Goal: Task Accomplishment & Management: Manage account settings

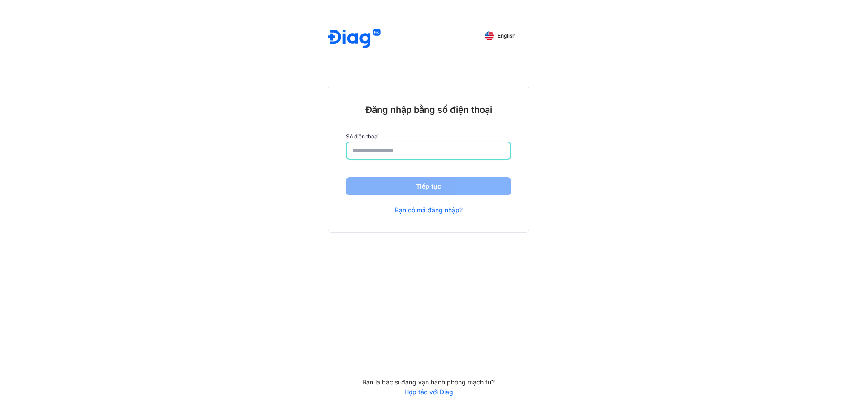
click at [471, 155] on input "number" at bounding box center [428, 151] width 152 height 16
type input "**********"
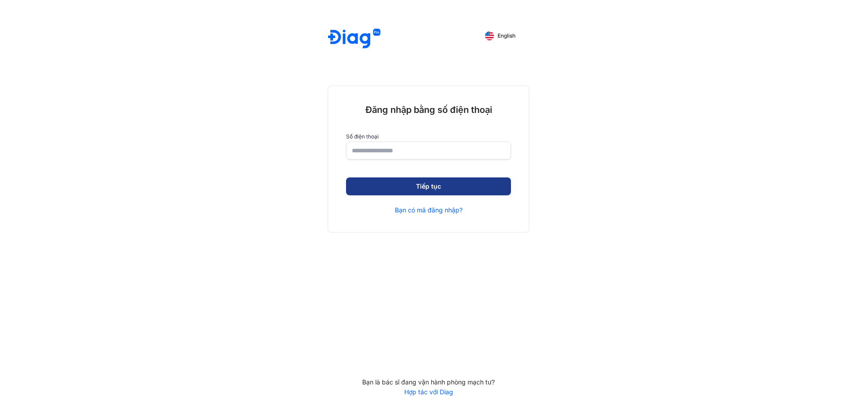
click at [435, 184] on button "Tiếp tục" at bounding box center [428, 186] width 165 height 18
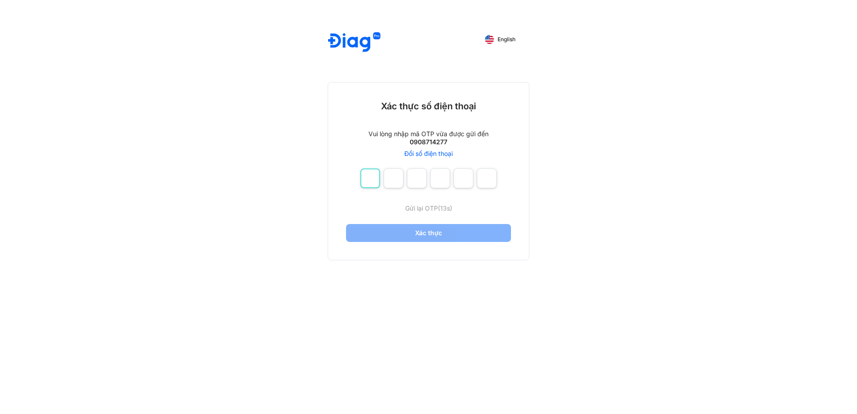
click at [369, 182] on input "number" at bounding box center [370, 178] width 20 height 20
type input "*"
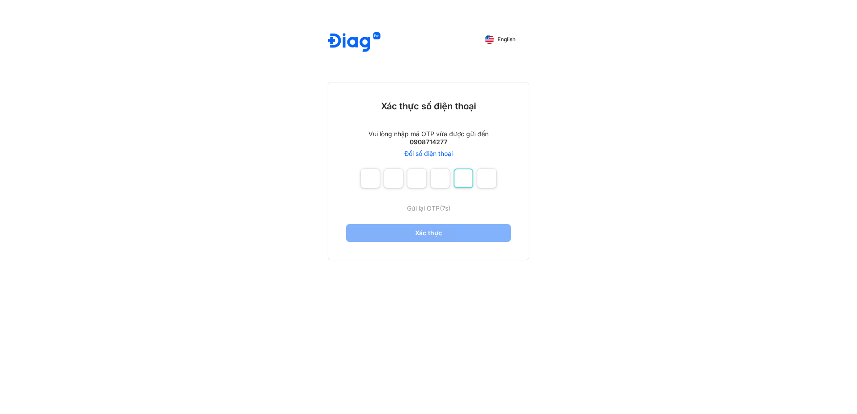
type input "*"
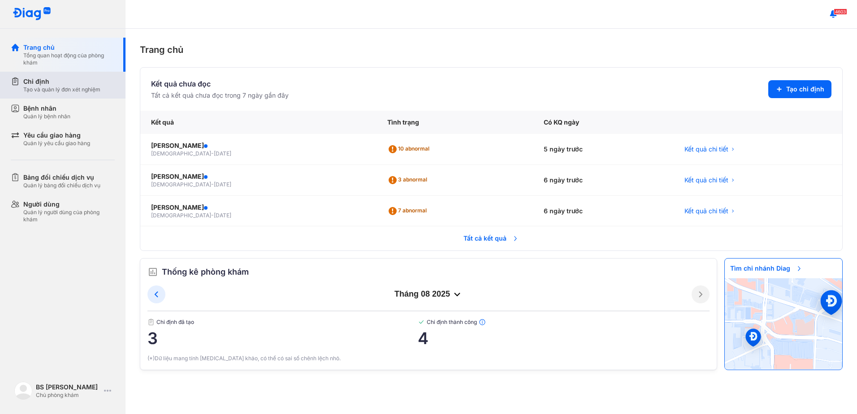
click at [38, 82] on div "Chỉ định" at bounding box center [61, 81] width 77 height 9
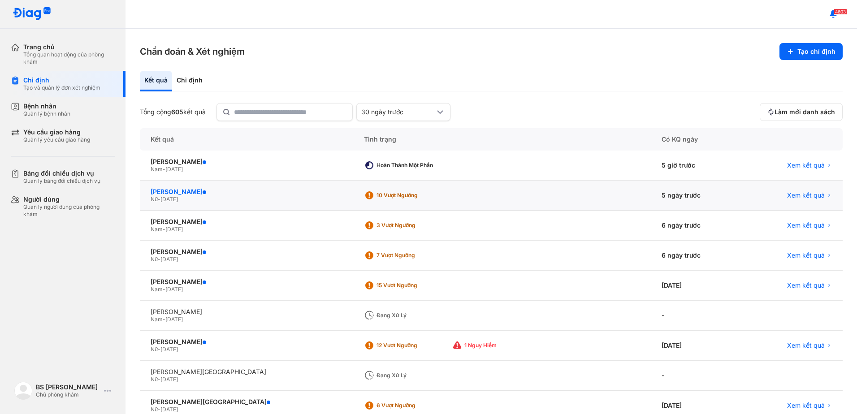
click at [186, 192] on div "TRẦN THỊ BÉ BA" at bounding box center [247, 192] width 192 height 8
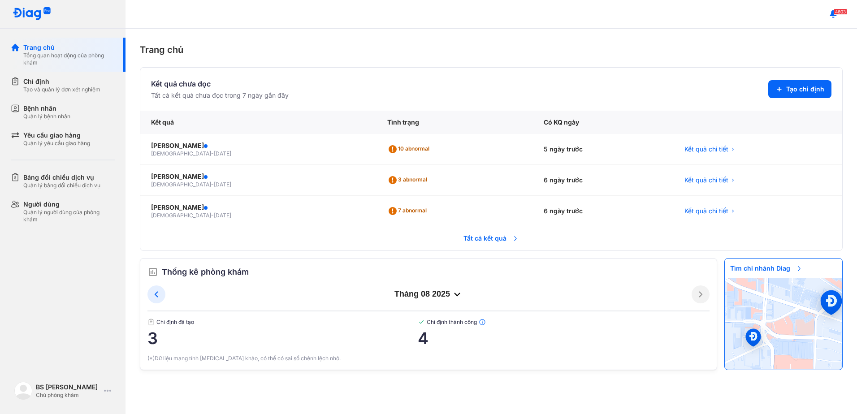
drag, startPoint x: 55, startPoint y: 4, endPoint x: 101, endPoint y: 24, distance: 50.4
click at [102, 23] on div at bounding box center [62, 14] width 125 height 29
click at [591, 35] on div "Trang chủ Kết quả chưa đọc Tất cả kết quả chưa đọc trong 7 ngày gần đây Tạo chỉ…" at bounding box center [490, 221] width 731 height 385
drag, startPoint x: 11, startPoint y: 1, endPoint x: 183, endPoint y: 13, distance: 172.9
click at [184, 17] on div "4603" at bounding box center [490, 14] width 731 height 29
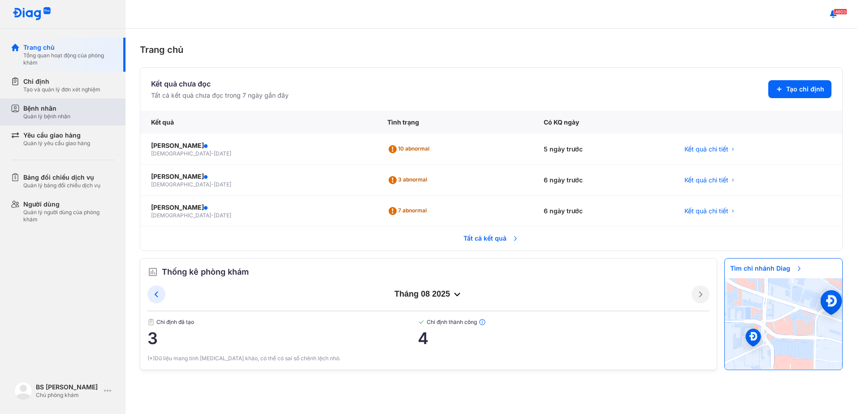
click at [31, 110] on div "Bệnh nhân" at bounding box center [46, 108] width 47 height 9
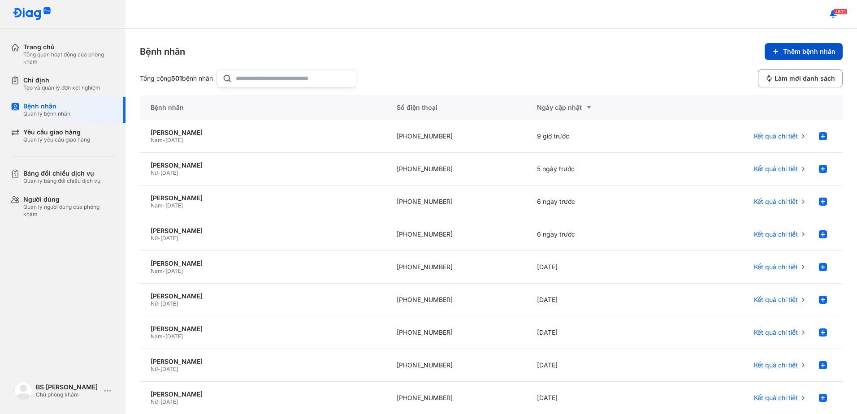
click at [786, 52] on span "Thêm bệnh nhân" at bounding box center [809, 52] width 52 height 8
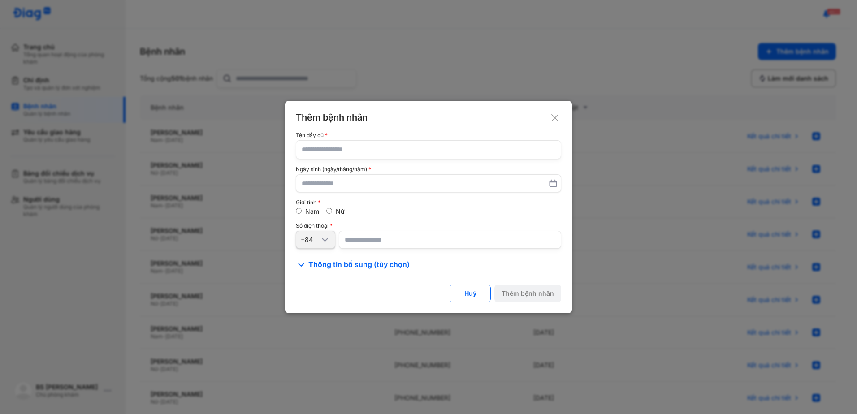
click at [432, 156] on input "text" at bounding box center [429, 150] width 254 height 18
type input "**********"
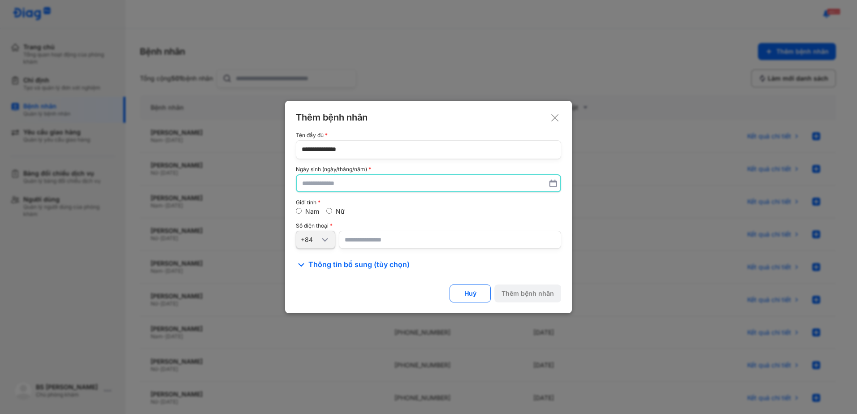
click at [308, 187] on input "text" at bounding box center [428, 183] width 253 height 16
type input "**********"
click at [346, 241] on input "number" at bounding box center [450, 240] width 222 height 18
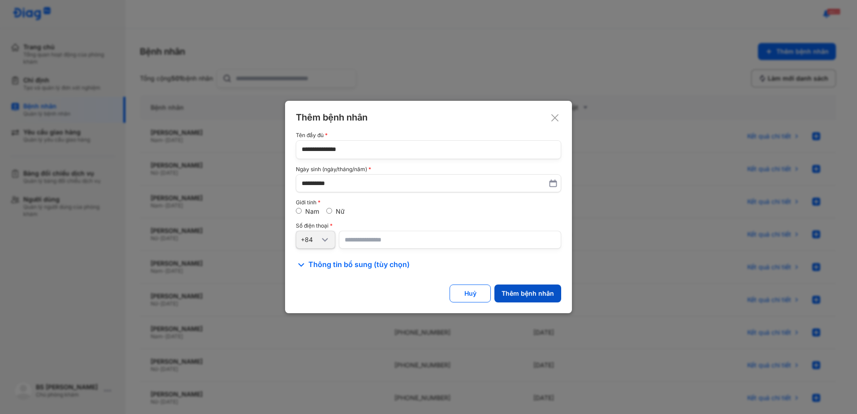
type input "**********"
click at [522, 293] on div "Thêm bệnh nhân" at bounding box center [527, 293] width 52 height 8
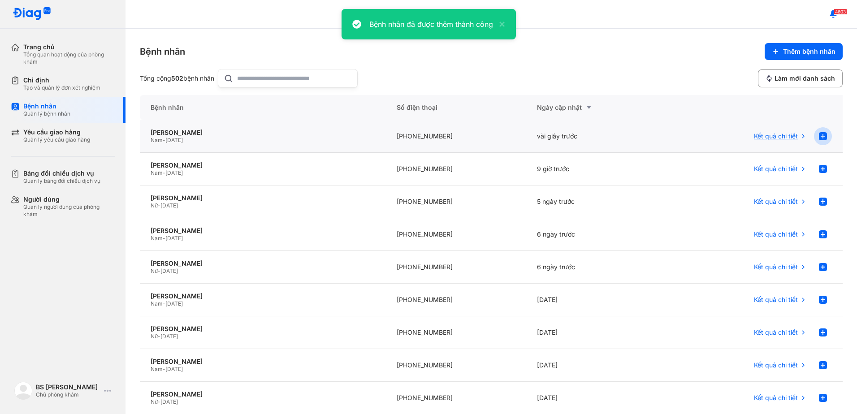
click at [819, 137] on use at bounding box center [823, 136] width 8 height 8
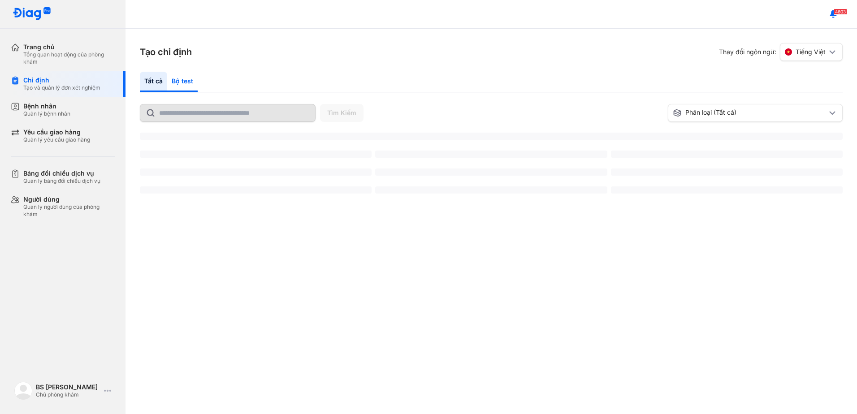
click at [182, 80] on div "Bộ test" at bounding box center [182, 82] width 30 height 21
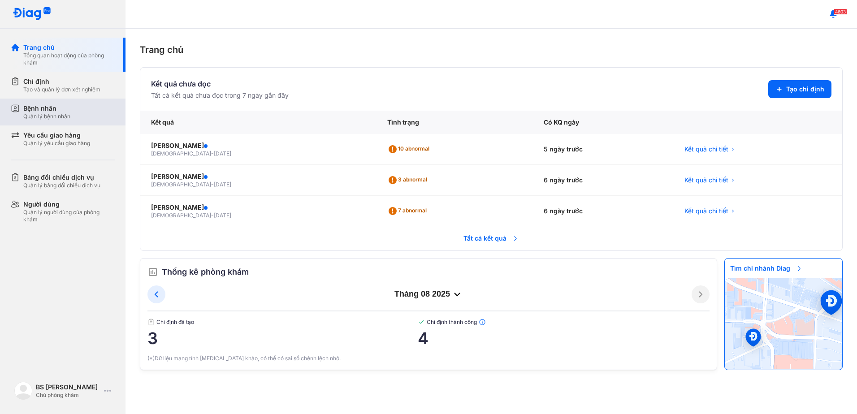
click at [46, 110] on div "Bệnh nhân" at bounding box center [46, 108] width 47 height 9
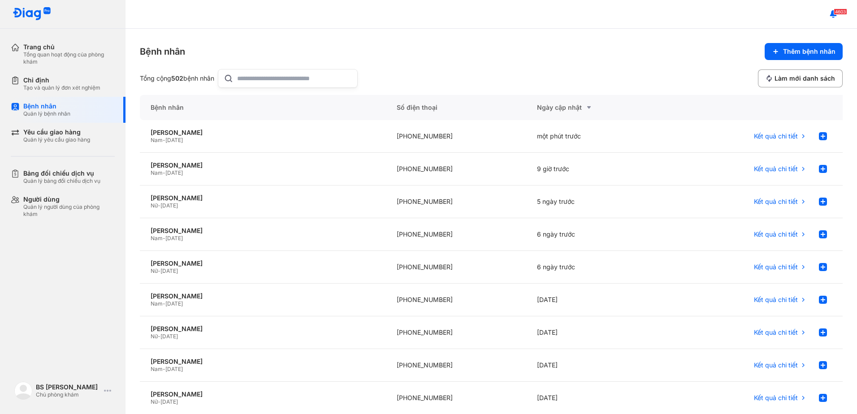
drag, startPoint x: 184, startPoint y: 134, endPoint x: 627, endPoint y: 65, distance: 449.1
click at [610, 56] on div "Bệnh nhân Thêm bệnh nhân" at bounding box center [491, 51] width 703 height 17
drag, startPoint x: 166, startPoint y: 133, endPoint x: 84, endPoint y: 281, distance: 169.1
click at [78, 289] on div "Trang chủ Tổng quan hoạt động của phòng khám Chỉ định Tạo và quản lý đơn xét ng…" at bounding box center [62, 207] width 125 height 414
click at [139, 95] on div "Bệnh nhân Thêm bệnh nhân Tổng cộng 502 bệnh nhân Làm mới danh sách Bệnh nhân Số…" at bounding box center [490, 221] width 731 height 385
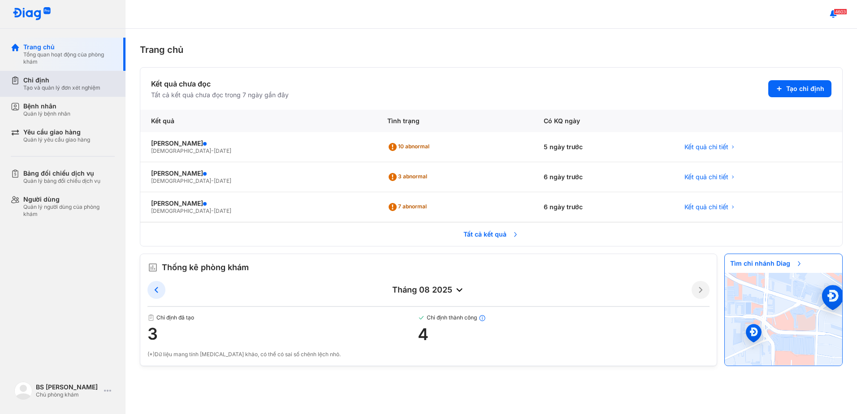
click at [50, 85] on div "Tạo và quản lý đơn xét nghiệm" at bounding box center [61, 87] width 77 height 7
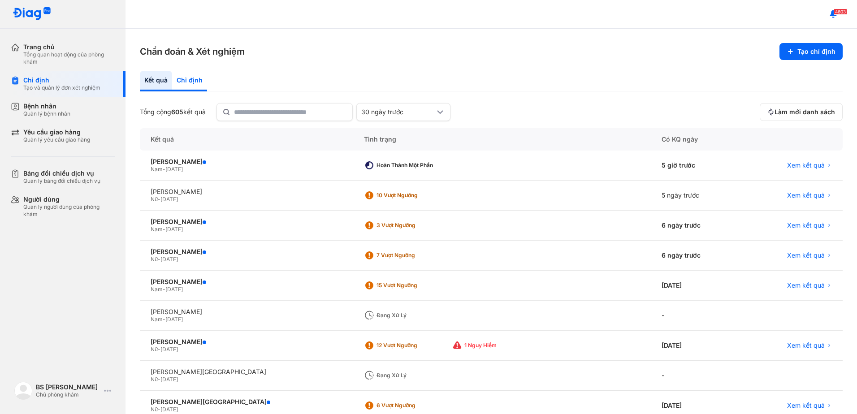
click at [179, 79] on div "Chỉ định" at bounding box center [189, 81] width 35 height 21
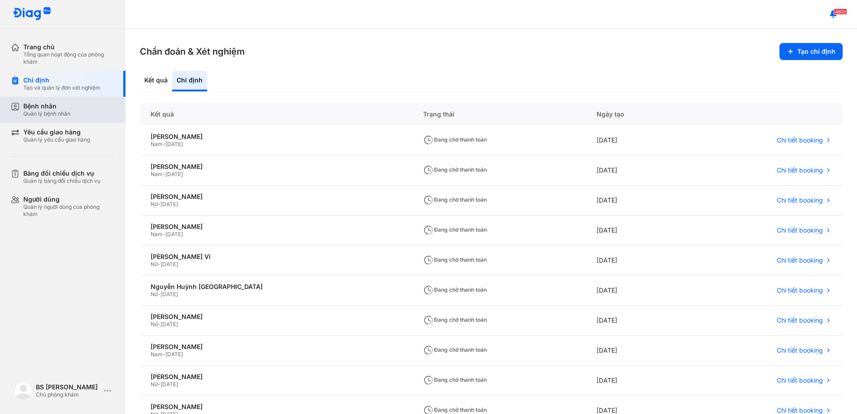
click at [56, 104] on div "Bệnh nhân" at bounding box center [46, 106] width 47 height 8
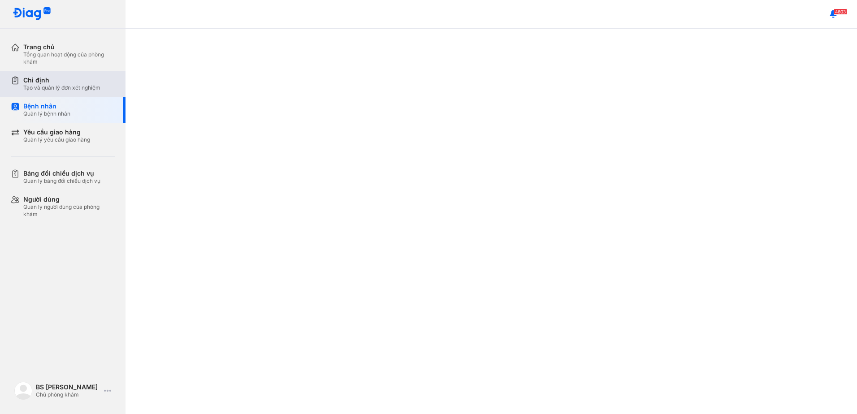
click at [66, 82] on div "Chỉ định" at bounding box center [61, 80] width 77 height 8
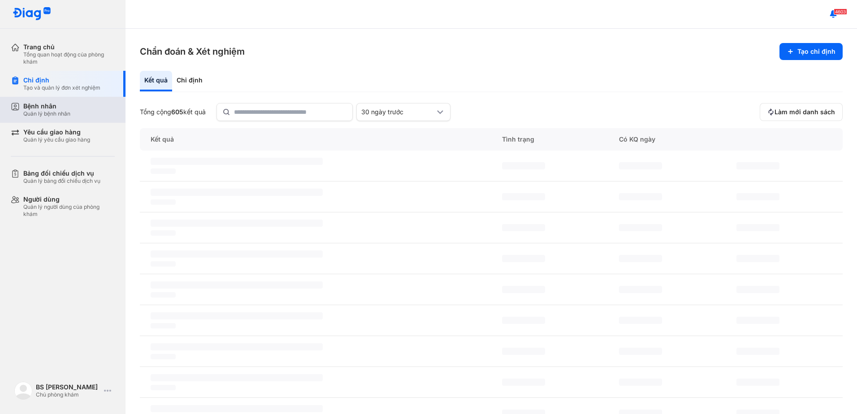
click at [65, 110] on div "Quản lý bệnh nhân" at bounding box center [46, 113] width 47 height 7
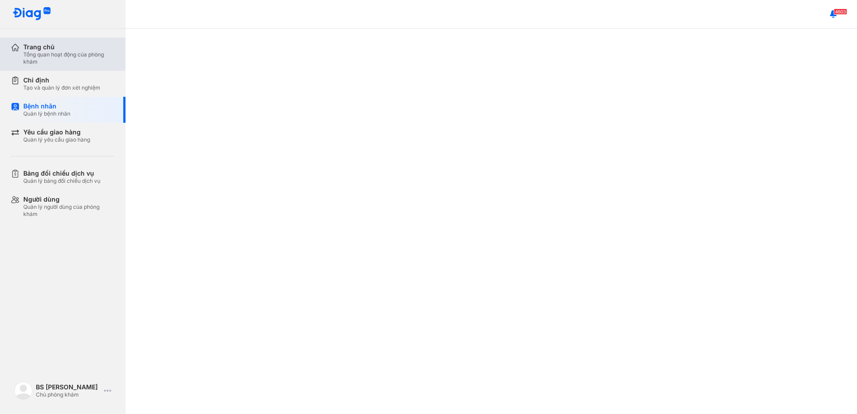
click at [70, 60] on div "Tổng quan hoạt động của phòng khám" at bounding box center [68, 58] width 91 height 14
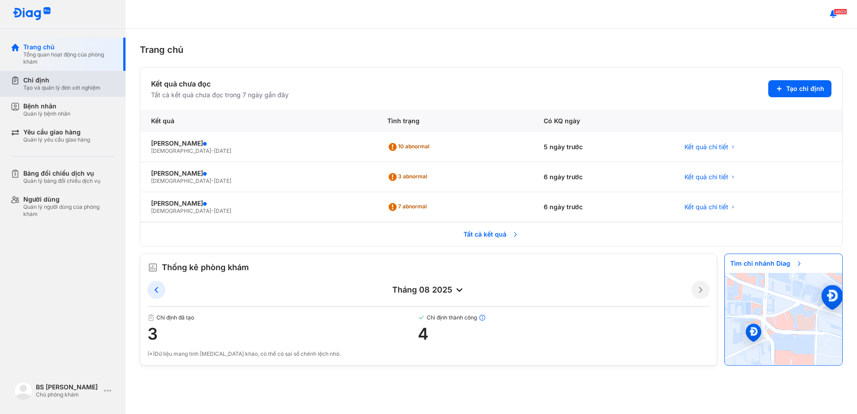
click at [64, 92] on div "Chỉ định Tạo và quản lý đơn xét nghiệm" at bounding box center [68, 84] width 115 height 26
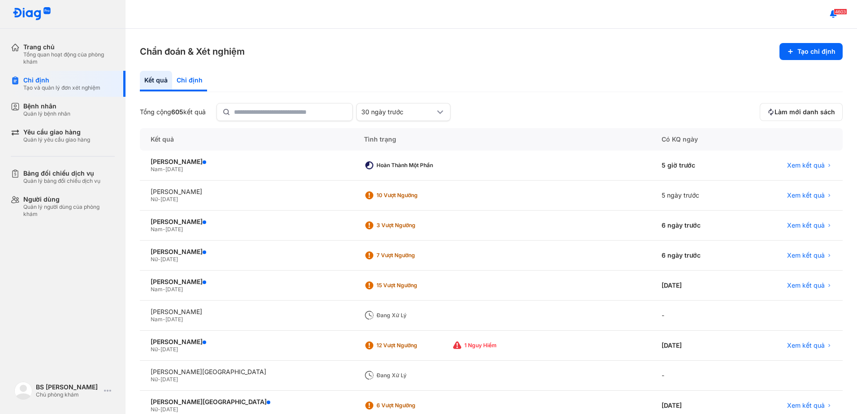
click at [181, 80] on div "Chỉ định" at bounding box center [189, 81] width 35 height 21
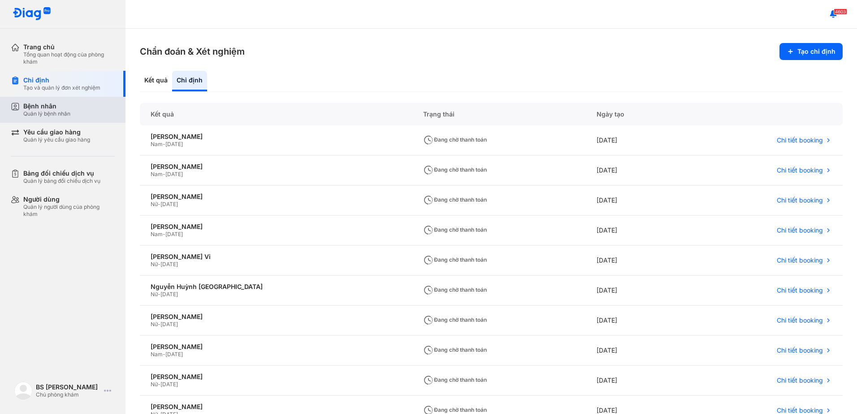
click at [89, 102] on div "Bệnh nhân Quản lý bệnh nhân" at bounding box center [68, 110] width 115 height 26
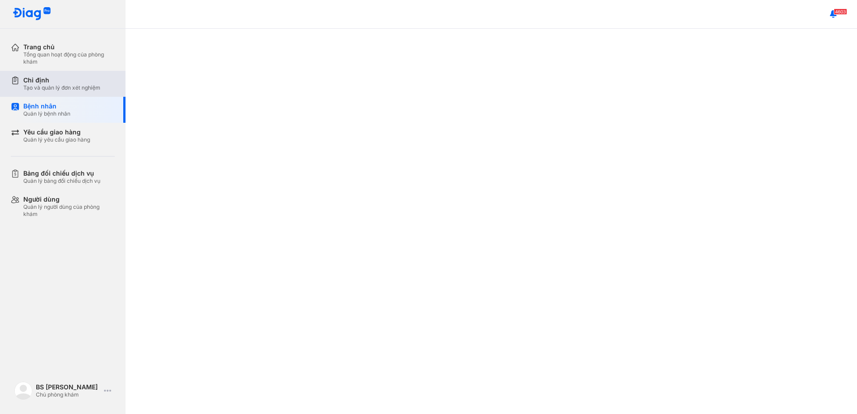
click at [64, 92] on div "Chỉ định Tạo và quản lý đơn xét nghiệm" at bounding box center [68, 84] width 115 height 26
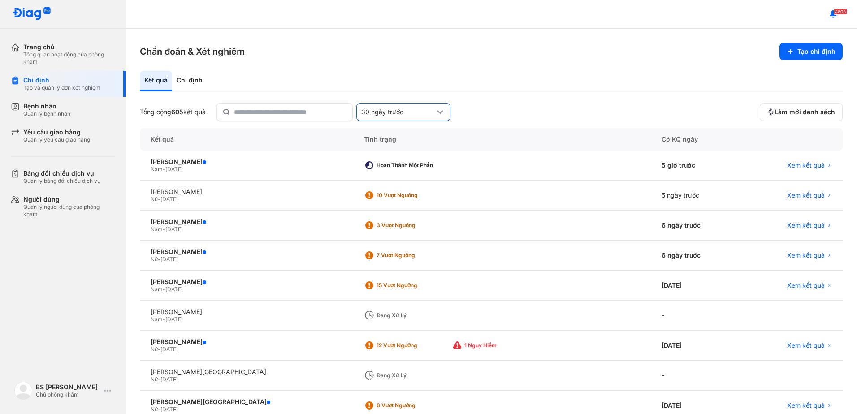
click at [412, 111] on div "30 ngày trước" at bounding box center [397, 112] width 73 height 8
click at [384, 184] on div "Hôm qua" at bounding box center [403, 191] width 93 height 15
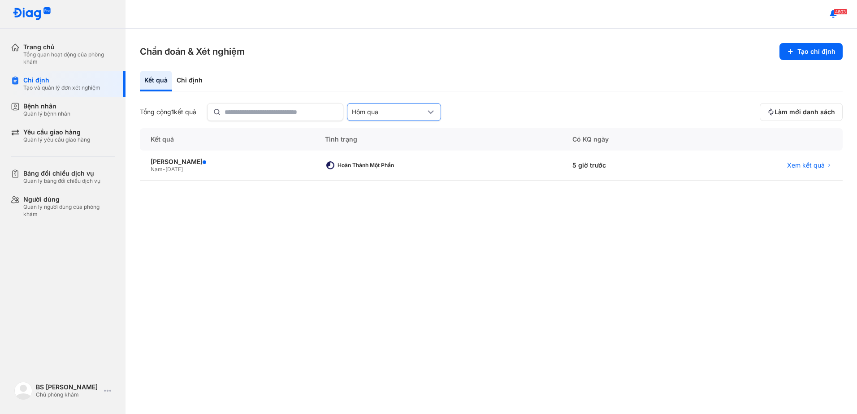
click at [394, 112] on div "Hôm qua" at bounding box center [388, 112] width 73 height 8
click at [388, 169] on div "Hôm nay" at bounding box center [393, 176] width 93 height 15
click at [190, 84] on div "Chỉ định" at bounding box center [189, 81] width 35 height 21
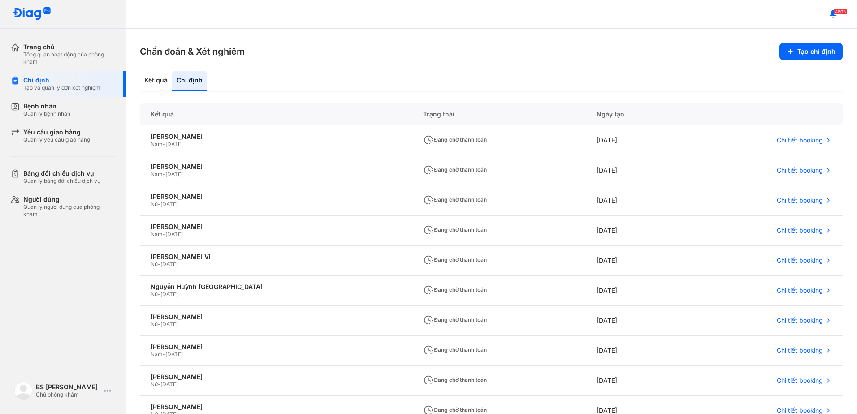
drag, startPoint x: 181, startPoint y: 133, endPoint x: 326, endPoint y: 56, distance: 163.4
click at [326, 56] on section "Chẩn đoán & Xét nghiệm Tạo chỉ định" at bounding box center [491, 51] width 703 height 17
click at [167, 134] on div "Lê Hiếu Lễ" at bounding box center [276, 137] width 251 height 8
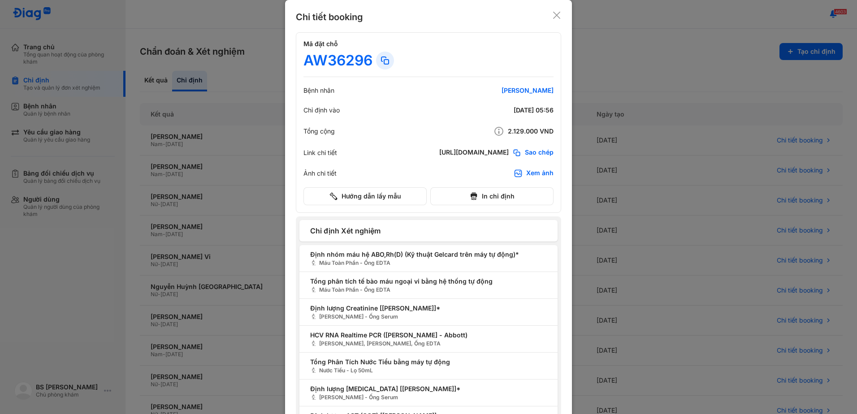
click at [553, 12] on icon at bounding box center [556, 15] width 9 height 9
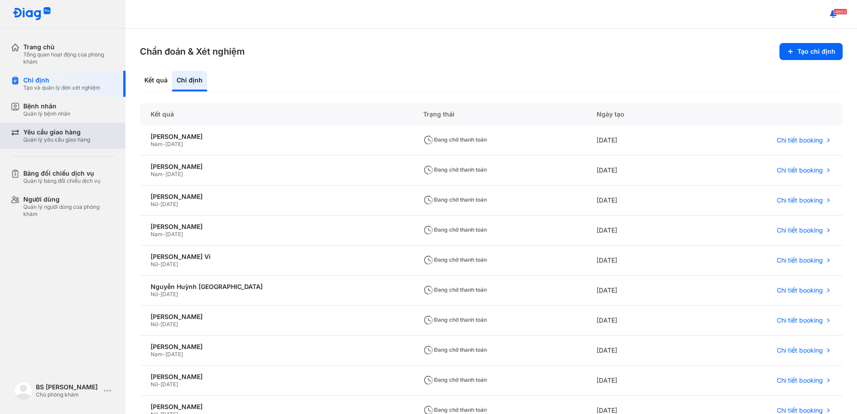
click at [47, 135] on div "Yêu cầu giao hàng" at bounding box center [56, 132] width 67 height 8
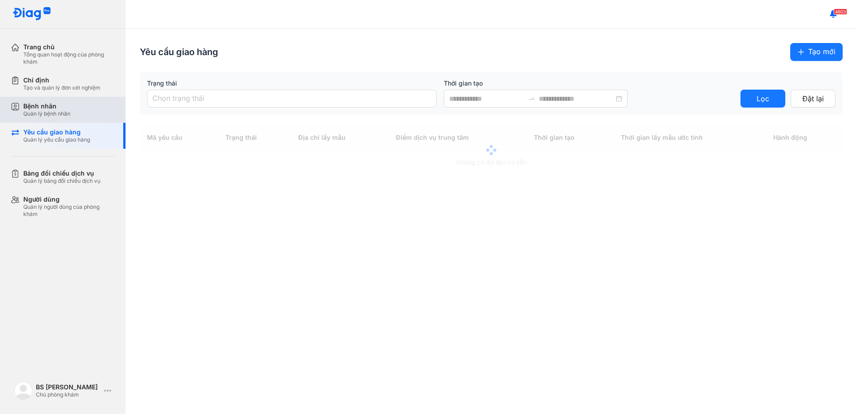
click at [54, 115] on div "Quản lý bệnh nhân" at bounding box center [46, 113] width 47 height 7
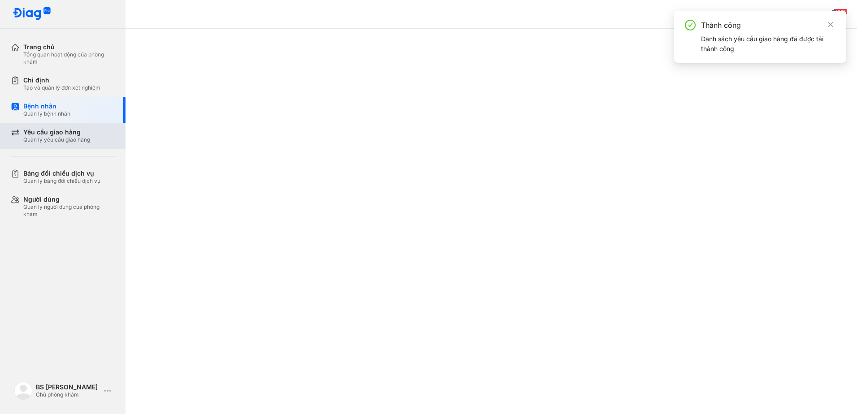
click at [75, 124] on div "Yêu cầu giao hàng Quản lý yêu cầu giao hàng" at bounding box center [68, 136] width 115 height 26
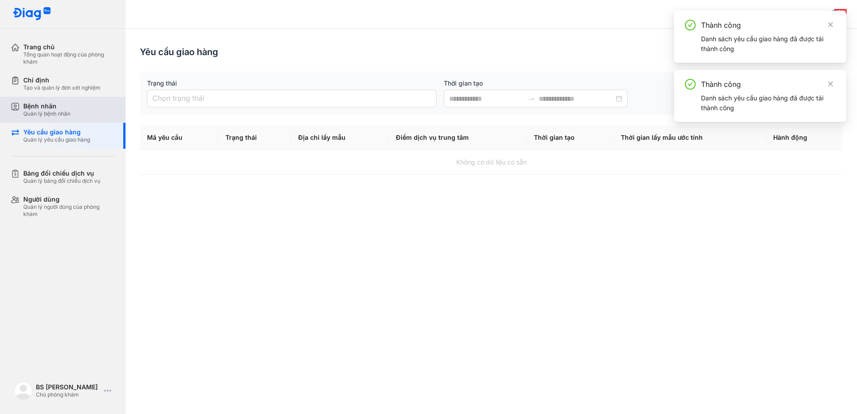
click at [54, 116] on div "Quản lý bệnh nhân" at bounding box center [46, 113] width 47 height 7
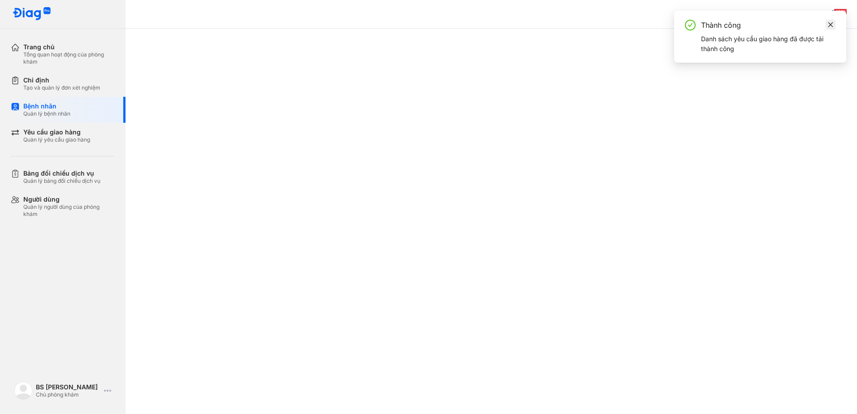
click at [828, 27] on icon "close" at bounding box center [830, 25] width 6 height 6
click at [833, 14] on use at bounding box center [833, 13] width 7 height 7
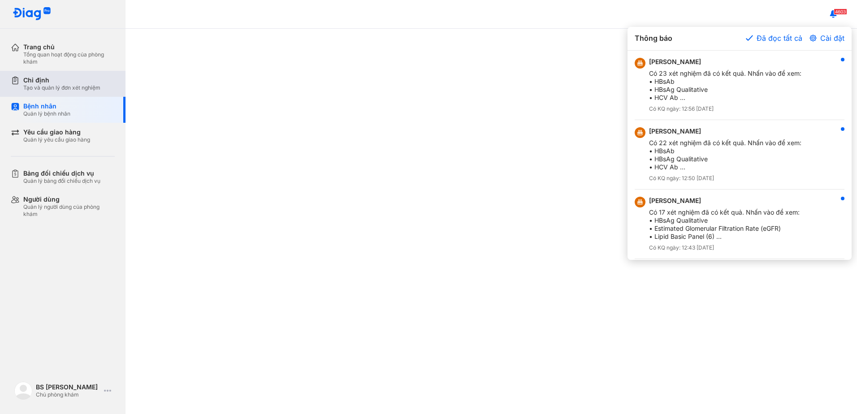
click at [62, 92] on div "Chỉ định Tạo và quản lý đơn xét nghiệm" at bounding box center [68, 84] width 115 height 26
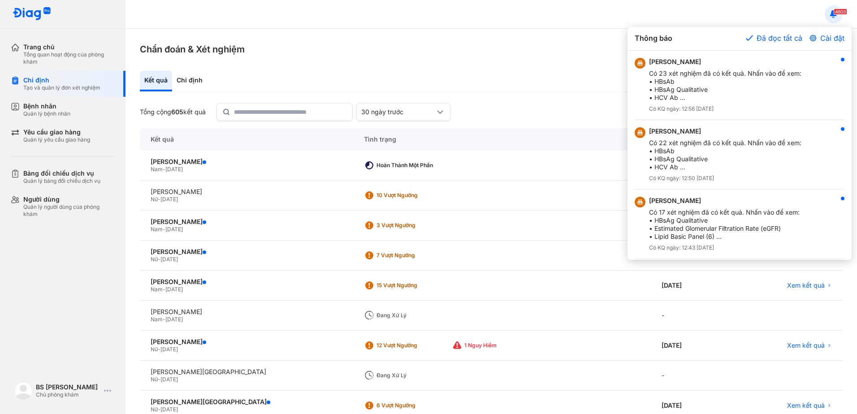
click at [189, 74] on div at bounding box center [428, 207] width 857 height 414
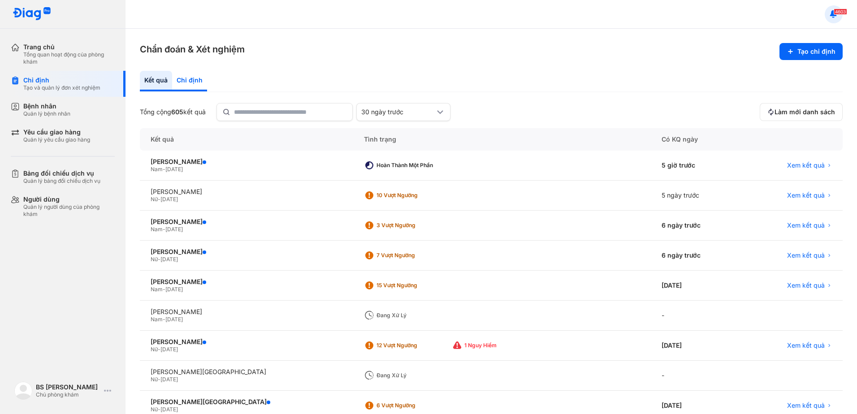
click at [189, 77] on div "Chỉ định" at bounding box center [189, 81] width 35 height 21
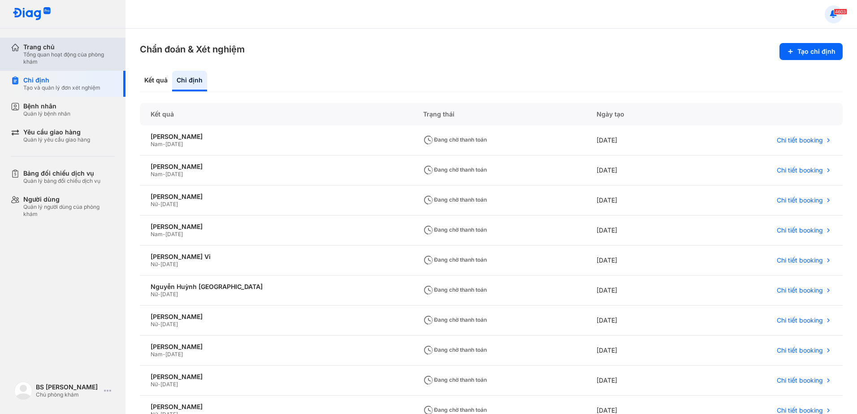
click at [56, 56] on div "Tổng quan hoạt động của phòng khám" at bounding box center [68, 58] width 91 height 14
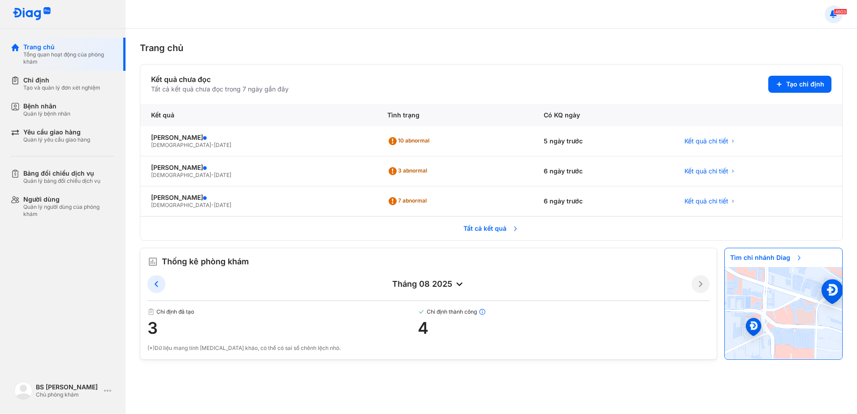
drag, startPoint x: 180, startPoint y: 199, endPoint x: 451, endPoint y: 230, distance: 273.4
click at [437, 230] on tr "Tất cả kết quả" at bounding box center [491, 228] width 702 height 24
click at [470, 229] on span "Tất cả kết quả" at bounding box center [491, 228] width 66 height 19
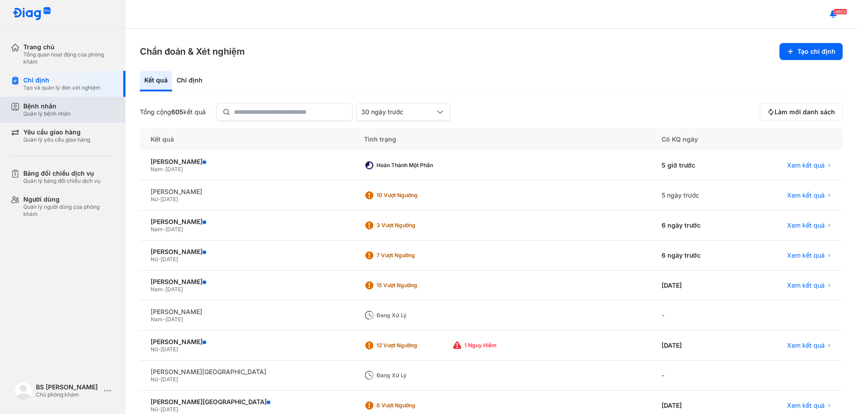
click at [48, 105] on div "Bệnh nhân" at bounding box center [46, 106] width 47 height 8
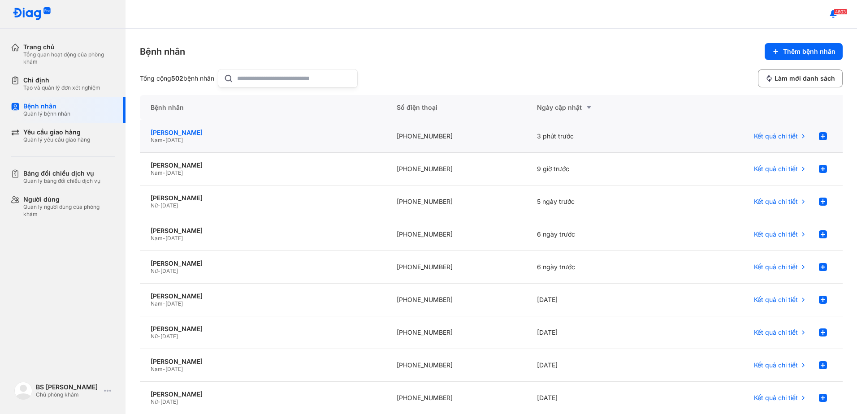
drag, startPoint x: 193, startPoint y: 134, endPoint x: 170, endPoint y: 131, distance: 23.0
click at [170, 131] on div "[PERSON_NAME]" at bounding box center [263, 133] width 225 height 8
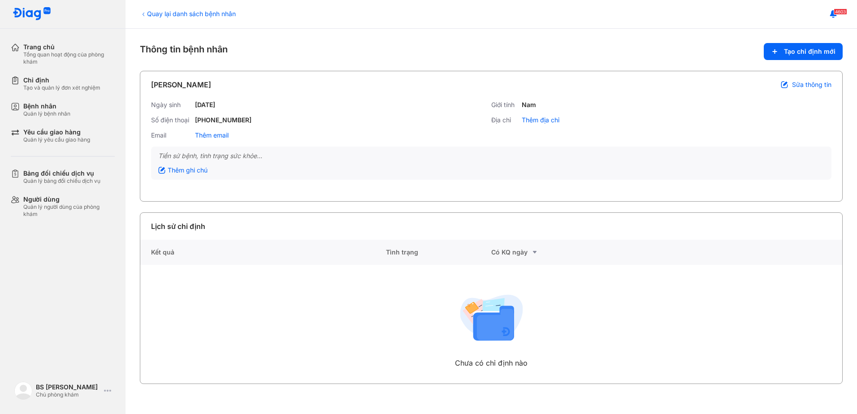
click at [790, 83] on div "Sửa thông tin" at bounding box center [806, 85] width 51 height 8
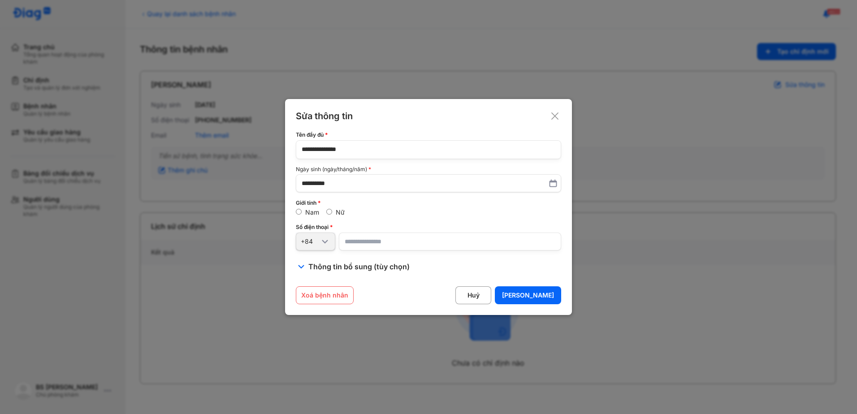
click at [557, 110] on div "Sửa thông tin" at bounding box center [428, 116] width 265 height 13
drag, startPoint x: 554, startPoint y: 114, endPoint x: 549, endPoint y: 112, distance: 5.8
click at [554, 114] on icon at bounding box center [554, 116] width 9 height 9
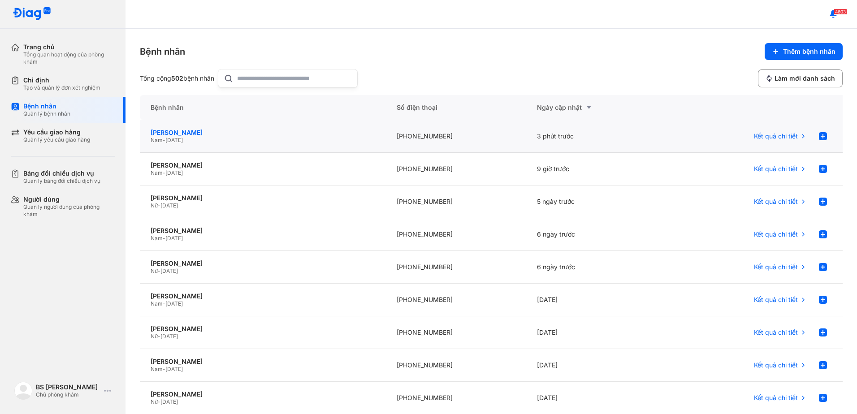
click at [220, 134] on div "[PERSON_NAME]" at bounding box center [263, 133] width 225 height 8
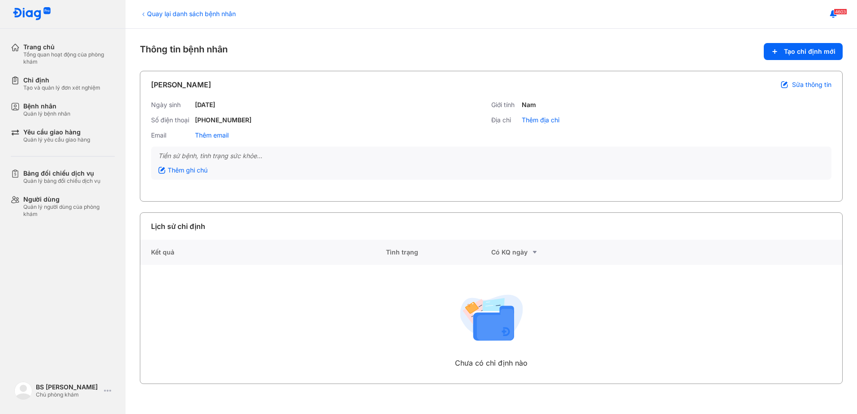
click at [810, 83] on span "Sửa thông tin" at bounding box center [811, 85] width 39 height 8
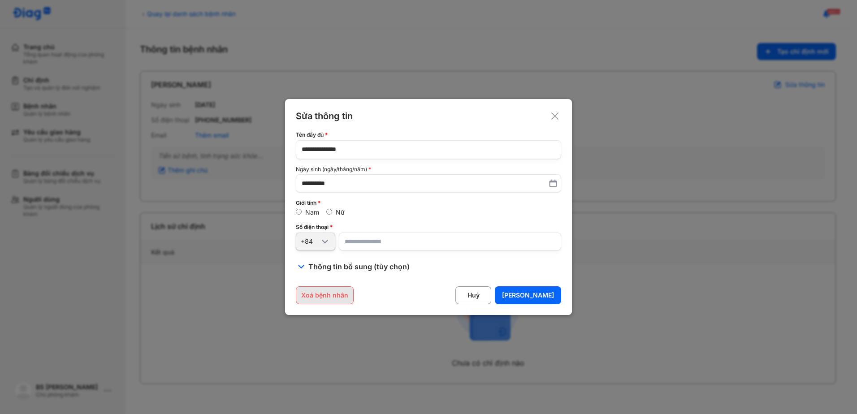
click at [334, 294] on button "Xoá bệnh nhân" at bounding box center [325, 295] width 58 height 18
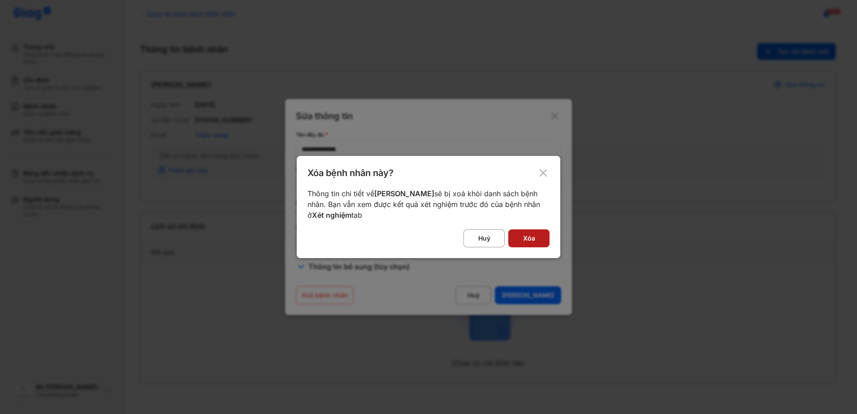
click at [514, 239] on button "Xóa" at bounding box center [528, 238] width 41 height 18
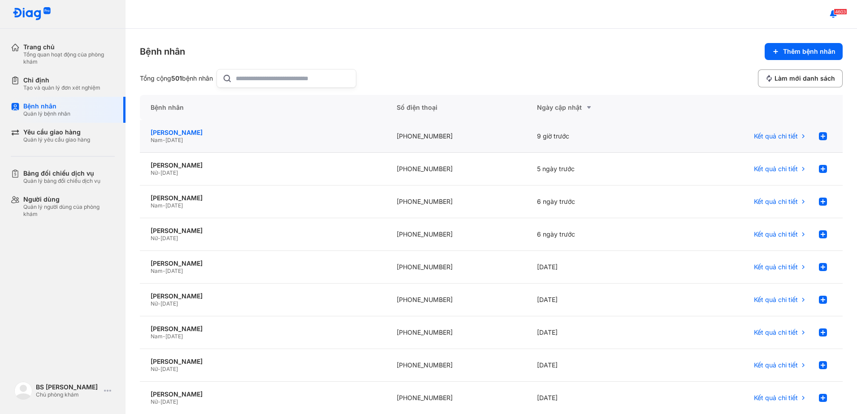
click at [190, 135] on div "[PERSON_NAME]" at bounding box center [263, 133] width 225 height 8
